Goal: Task Accomplishment & Management: Manage account settings

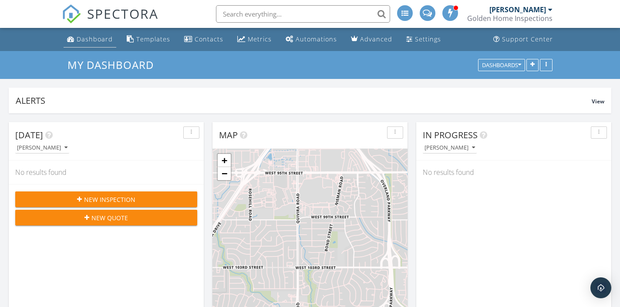
scroll to position [902, 621]
click at [83, 33] on link "Dashboard" at bounding box center [90, 39] width 53 height 16
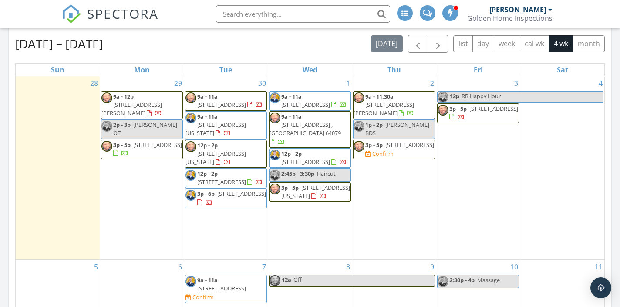
scroll to position [390, 0]
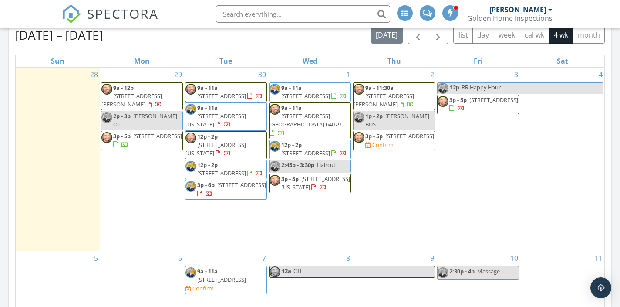
click at [402, 149] on span "3p - 5p 12553 Grandview St, Overland Park 66213 Confirm" at bounding box center [394, 140] width 81 height 17
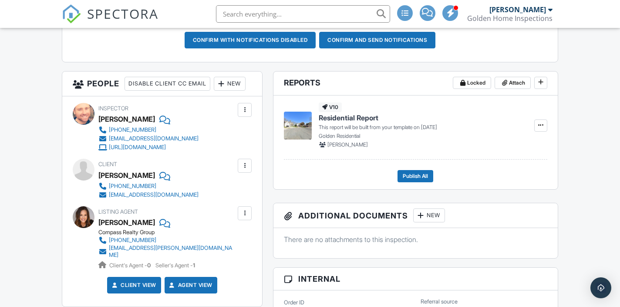
scroll to position [269, 0]
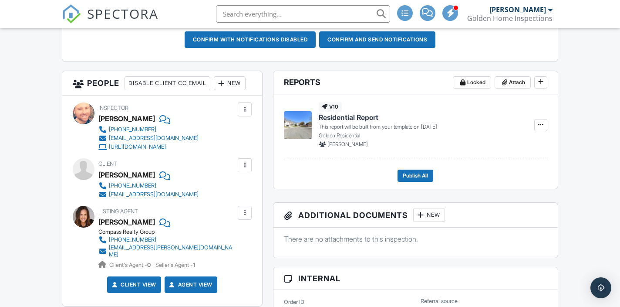
click at [214, 90] on div "New" at bounding box center [230, 83] width 32 height 14
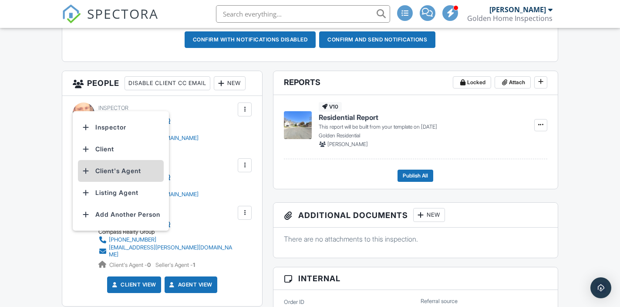
click at [122, 178] on li "Client's Agent" at bounding box center [121, 171] width 86 height 22
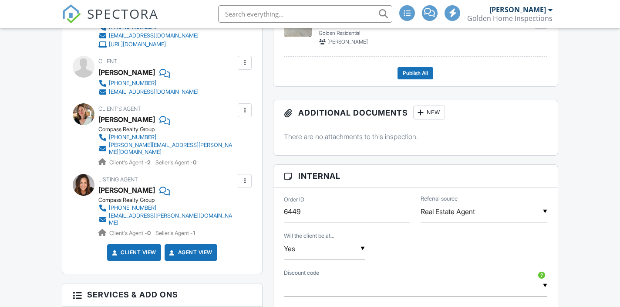
scroll to position [371, 0]
click at [246, 115] on div at bounding box center [244, 110] width 9 height 9
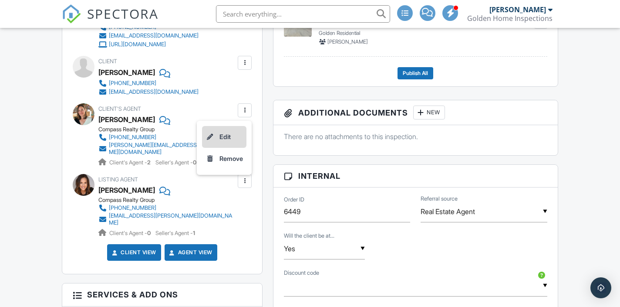
click at [236, 148] on li "Edit" at bounding box center [224, 137] width 44 height 22
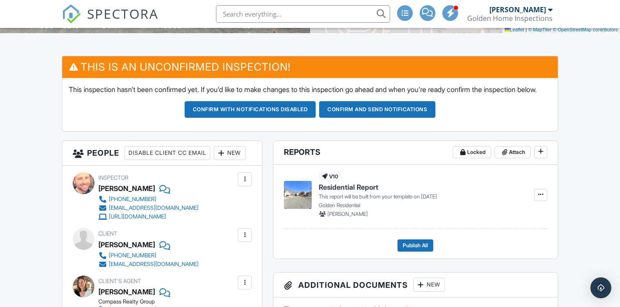
scroll to position [193, 0]
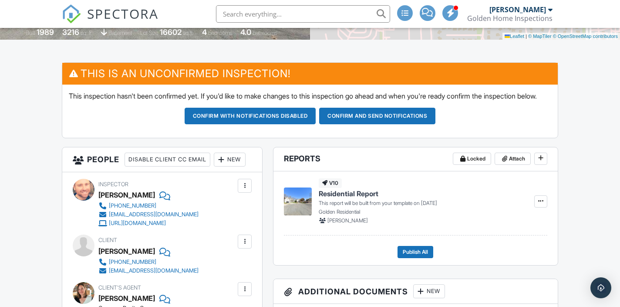
click at [392, 124] on button "Confirm and send notifications" at bounding box center [377, 116] width 116 height 17
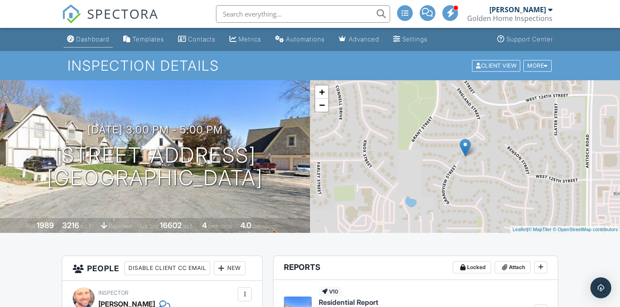
click at [102, 36] on div "Dashboard" at bounding box center [92, 38] width 33 height 7
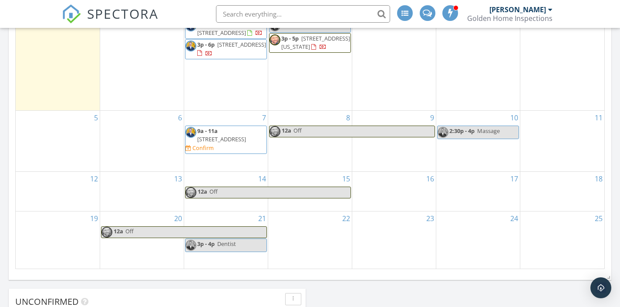
scroll to position [532, 0]
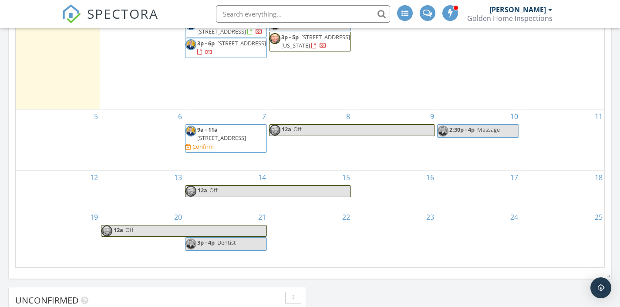
click at [210, 142] on span "[STREET_ADDRESS]" at bounding box center [221, 138] width 49 height 8
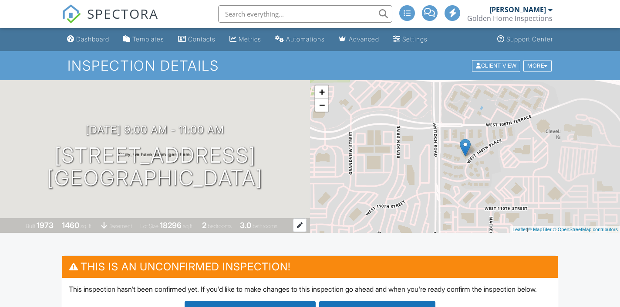
click at [69, 223] on div "1460" at bounding box center [70, 224] width 17 height 9
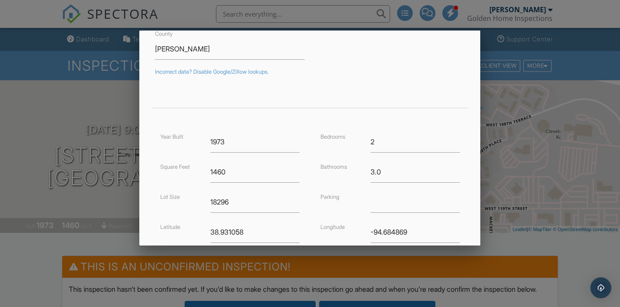
scroll to position [126, 0]
click at [231, 169] on input "1460" at bounding box center [254, 171] width 89 height 21
type input "1844"
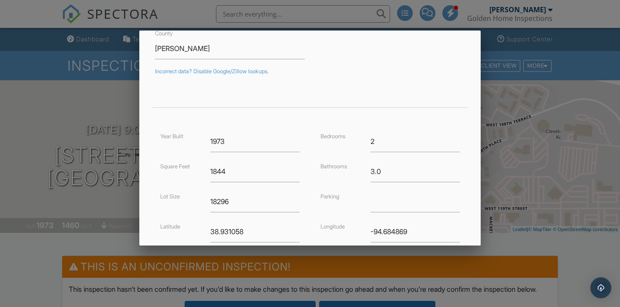
click at [318, 197] on div "Parking" at bounding box center [340, 196] width 50 height 10
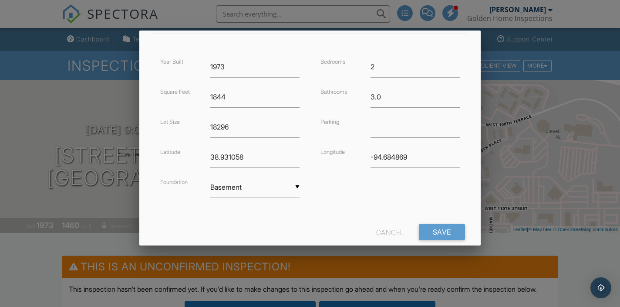
scroll to position [220, 0]
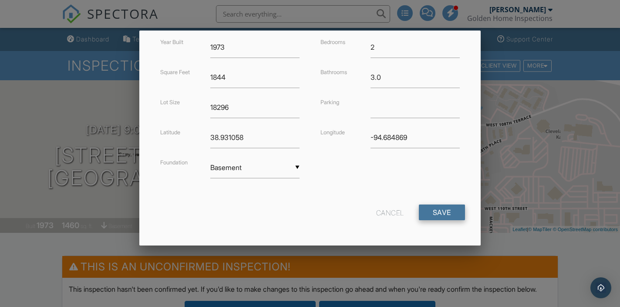
click at [445, 206] on input "Save" at bounding box center [442, 212] width 46 height 16
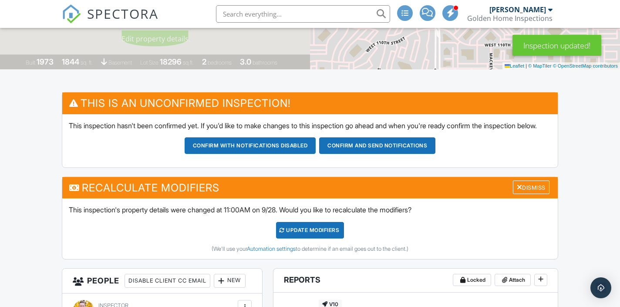
scroll to position [169, 0]
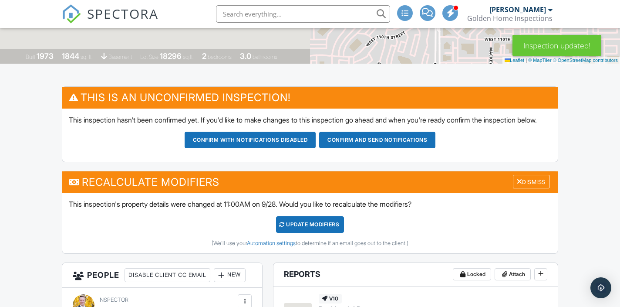
click at [296, 233] on div "UPDATE Modifiers" at bounding box center [310, 224] width 68 height 17
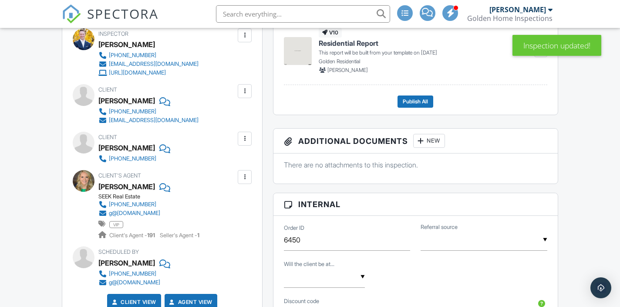
scroll to position [392, 0]
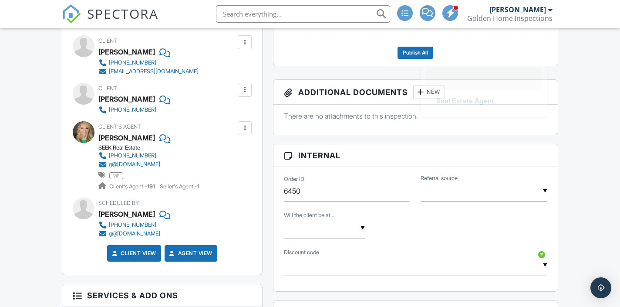
click at [491, 200] on input "text" at bounding box center [484, 190] width 126 height 21
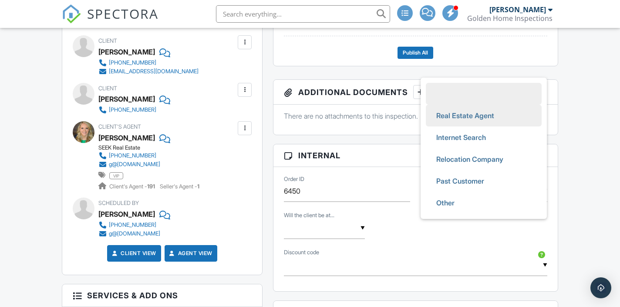
click at [487, 126] on span "Real Estate Agent" at bounding box center [465, 116] width 72 height 22
type input "Real Estate Agent"
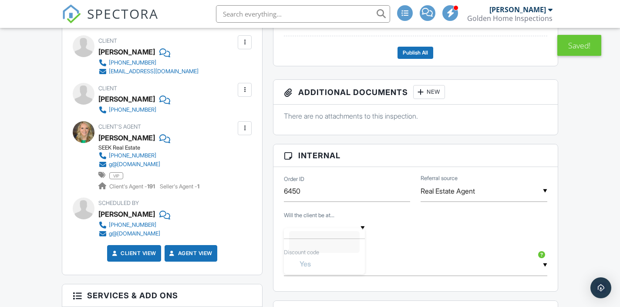
click at [328, 239] on div "▼ Yes No Yes No" at bounding box center [324, 227] width 81 height 21
click at [324, 276] on li "Yes" at bounding box center [324, 273] width 71 height 22
type input "Yes"
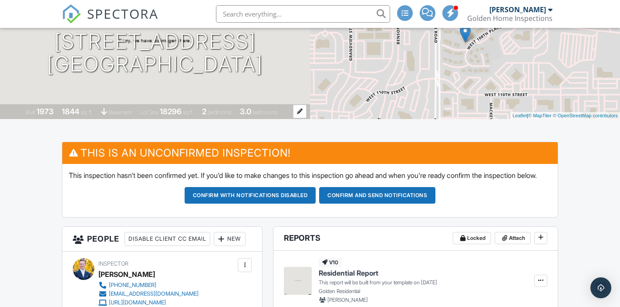
scroll to position [0, 0]
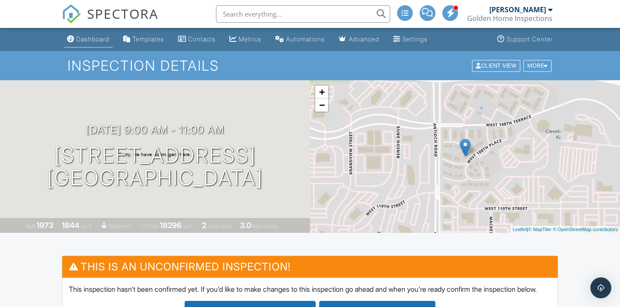
click at [96, 38] on div "Dashboard" at bounding box center [92, 38] width 33 height 7
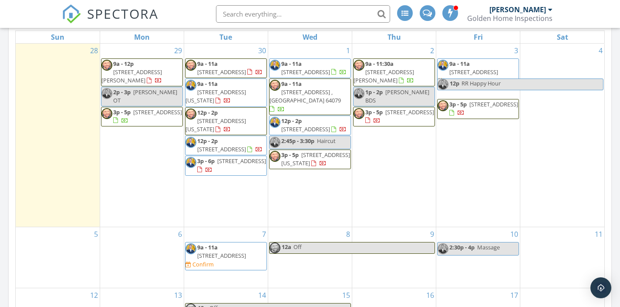
scroll to position [421, 0]
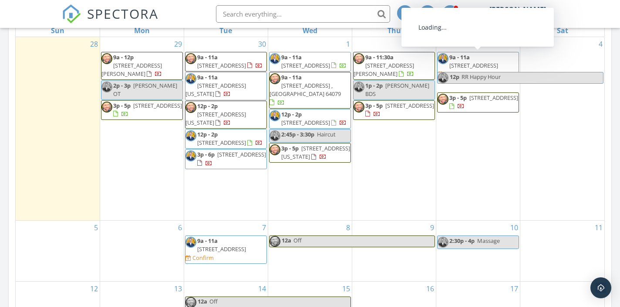
click at [443, 72] on div at bounding box center [441, 75] width 6 height 6
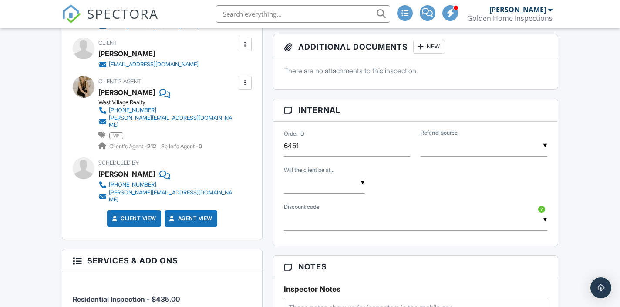
scroll to position [438, 0]
click at [484, 156] on div "▼ Real Estate Agent Internet Search Relocation Company Past Customer Other Real…" at bounding box center [484, 145] width 126 height 21
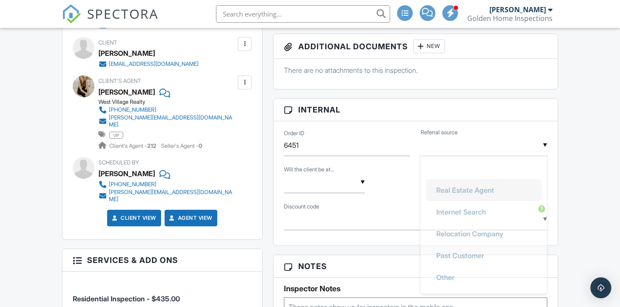
click at [476, 194] on span "Real Estate Agent" at bounding box center [465, 190] width 72 height 22
type input "Real Estate Agent"
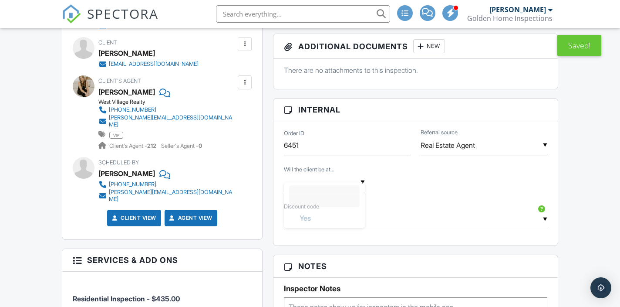
click at [348, 193] on div "▼ Yes No Yes No" at bounding box center [324, 182] width 81 height 21
click at [334, 238] on li "Yes" at bounding box center [324, 227] width 71 height 22
type input "Yes"
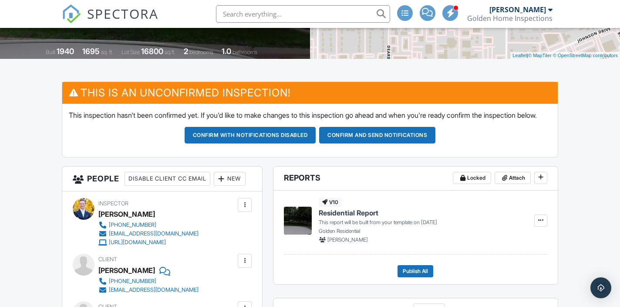
scroll to position [93, 0]
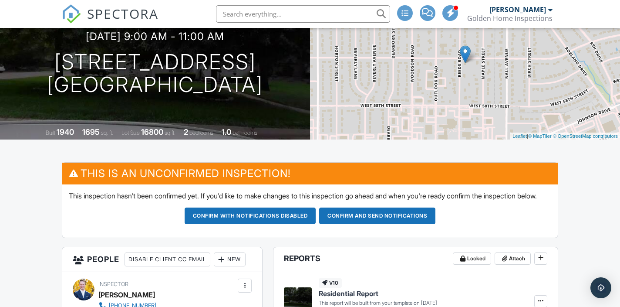
click at [356, 224] on button "Confirm and send notifications" at bounding box center [377, 215] width 116 height 17
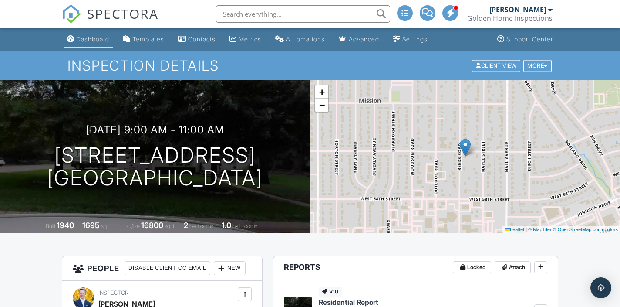
click at [103, 39] on div "Dashboard" at bounding box center [92, 38] width 33 height 7
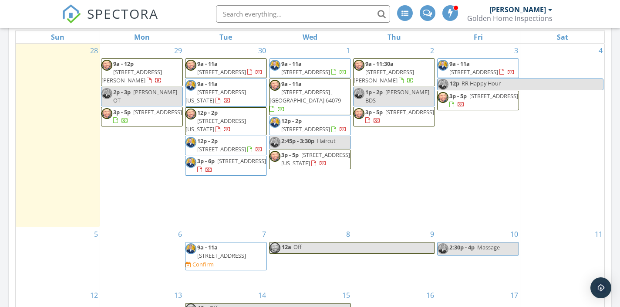
scroll to position [412, 0]
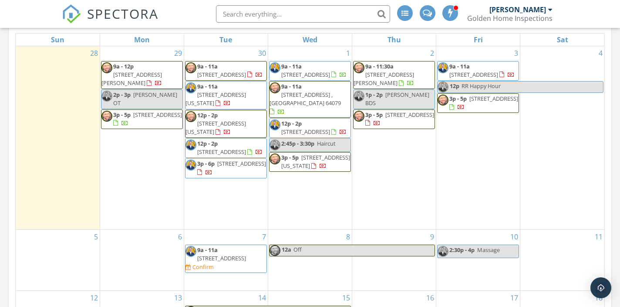
click at [216, 271] on span "9a - 11a [STREET_ADDRESS] Confirm" at bounding box center [226, 259] width 81 height 26
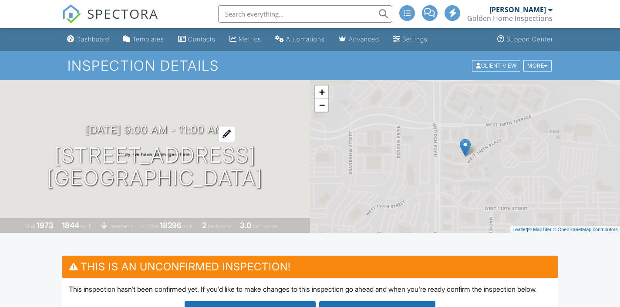
click at [105, 129] on h3 "10/07/2025 9:00 am - 11:00 am" at bounding box center [155, 130] width 138 height 12
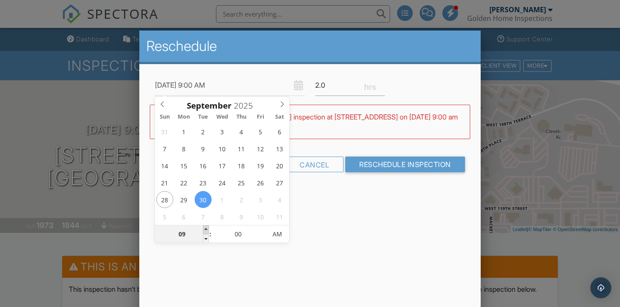
type input "09/30/2025 10:00 AM"
type input "10"
click at [206, 229] on span at bounding box center [206, 229] width 6 height 9
type input "09/30/2025 11:00 AM"
type input "11"
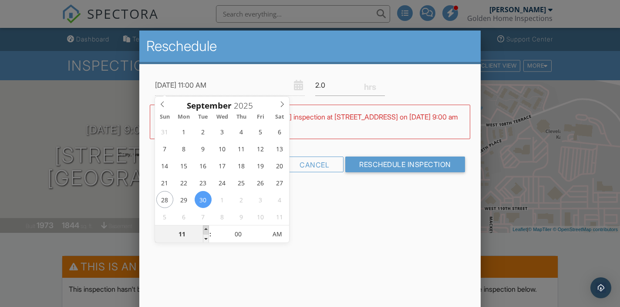
click at [206, 229] on span at bounding box center [206, 229] width 6 height 9
type input "09/30/2025 12:00 PM"
type input "12"
click at [206, 229] on span at bounding box center [206, 229] width 6 height 9
type input "09/30/2025 1:00 PM"
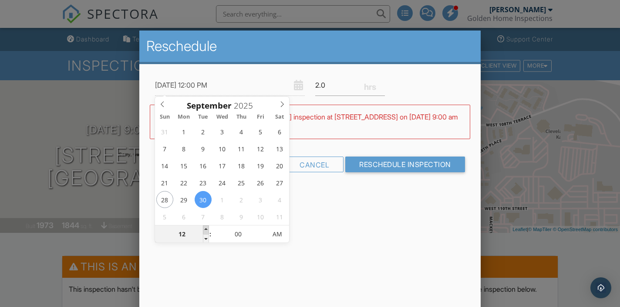
type input "01"
click at [206, 229] on span at bounding box center [206, 229] width 6 height 9
type input "09/30/2025 2:00 PM"
type input "02"
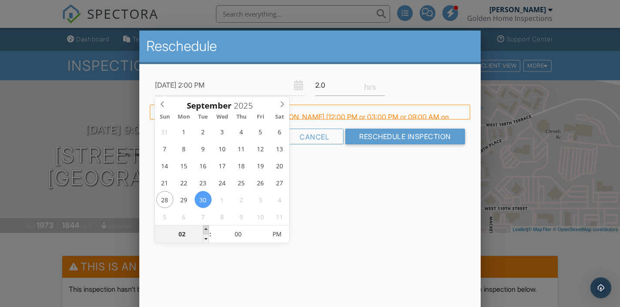
click at [206, 229] on span at bounding box center [206, 229] width 6 height 9
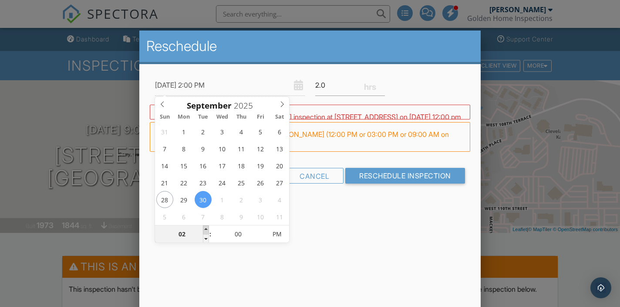
type input "[DATE] 3:00 PM"
type input "03"
click at [206, 229] on span at bounding box center [206, 229] width 6 height 9
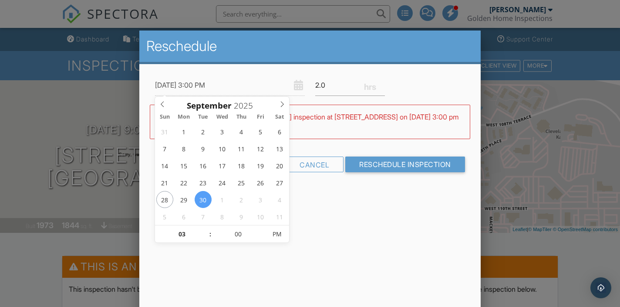
click at [359, 225] on div "Reschedule 09/30/2025 3:00 PM 2.0 Warning: this date/time is in the past. WARNI…" at bounding box center [309, 182] width 341 height 305
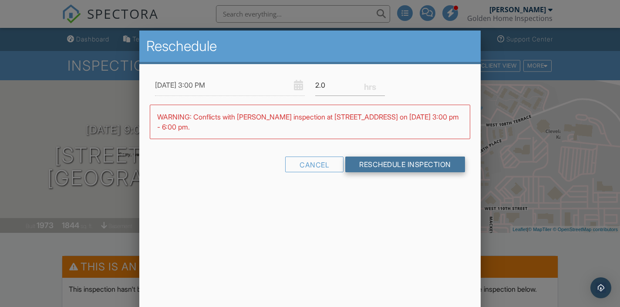
click at [370, 161] on input "Reschedule Inspection" at bounding box center [405, 164] width 120 height 16
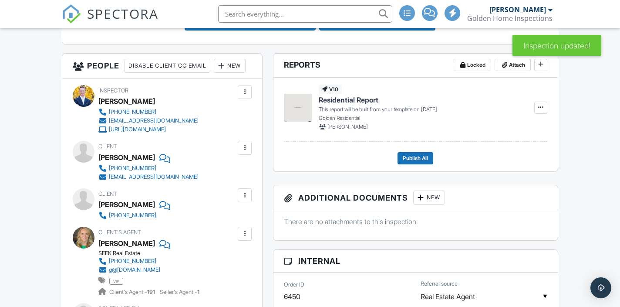
scroll to position [295, 0]
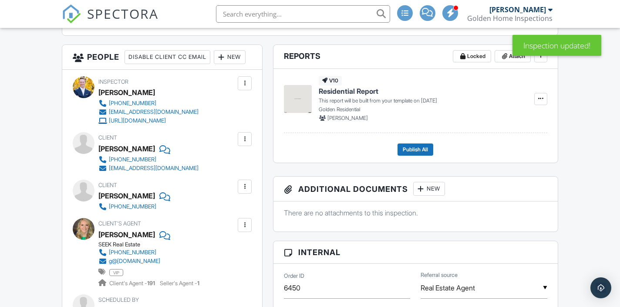
click at [243, 88] on div at bounding box center [244, 83] width 9 height 9
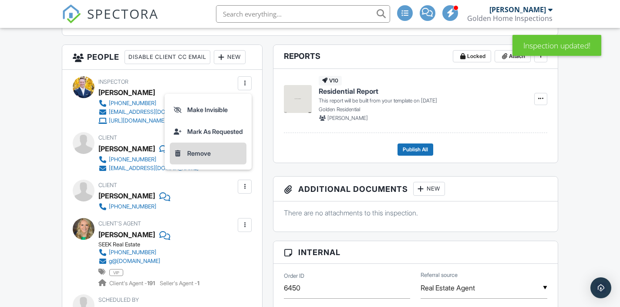
click at [229, 164] on li "Remove" at bounding box center [208, 153] width 77 height 22
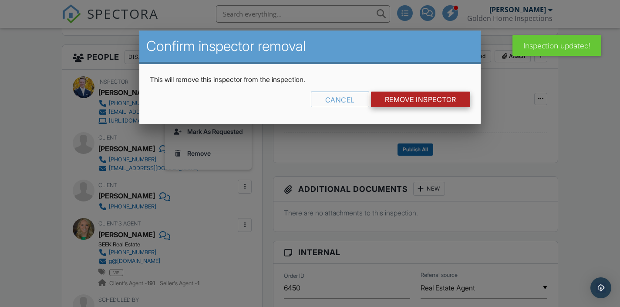
click at [404, 95] on input "Remove Inspector" at bounding box center [420, 99] width 99 height 16
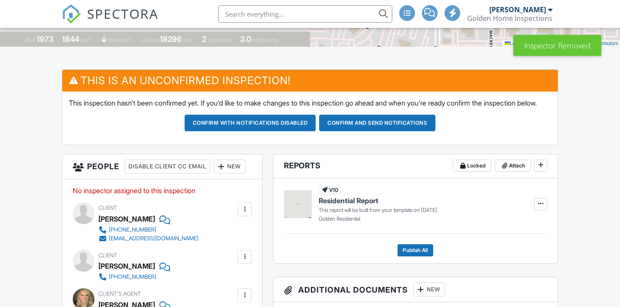
click at [214, 173] on div "New" at bounding box center [230, 166] width 32 height 14
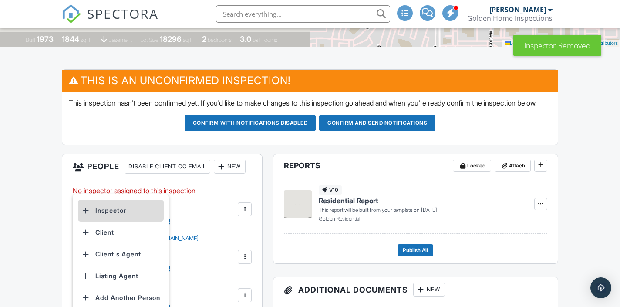
click at [113, 221] on li "Inspector" at bounding box center [121, 210] width 86 height 22
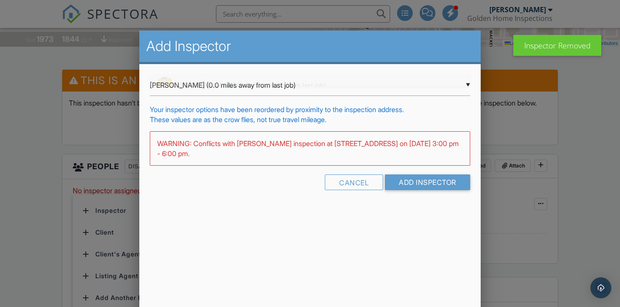
click at [230, 84] on div "▼ [PERSON_NAME] (0.0 miles away from last job) [PERSON_NAME] (0.0 miles away fr…" at bounding box center [310, 84] width 320 height 21
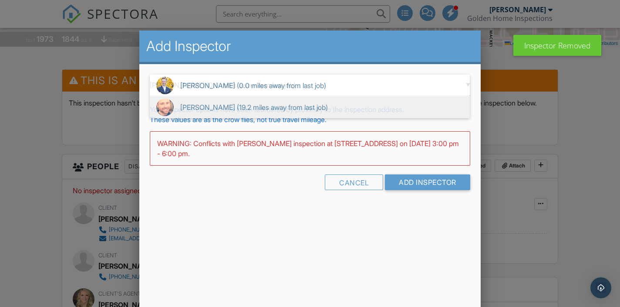
click at [233, 112] on span "[PERSON_NAME] (19.2 miles away from last job)" at bounding box center [310, 107] width 320 height 22
type input "[PERSON_NAME] (19.2 miles away from last job)"
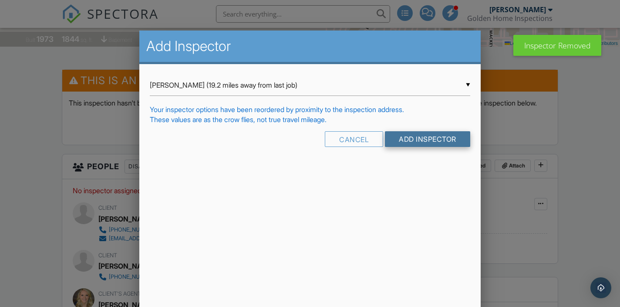
click at [417, 142] on input "Add Inspector" at bounding box center [427, 139] width 85 height 16
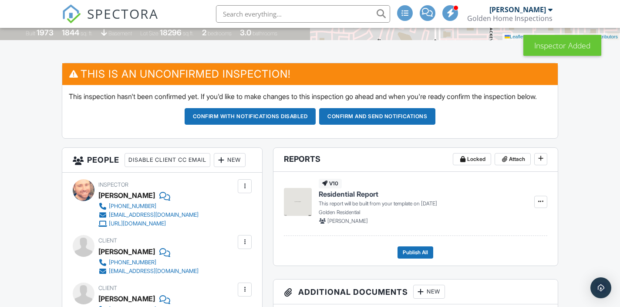
scroll to position [192, 0]
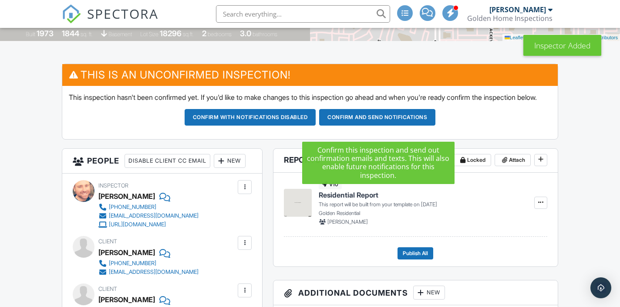
click at [417, 125] on button "Confirm and send notifications" at bounding box center [377, 117] width 116 height 17
